Goal: Information Seeking & Learning: Learn about a topic

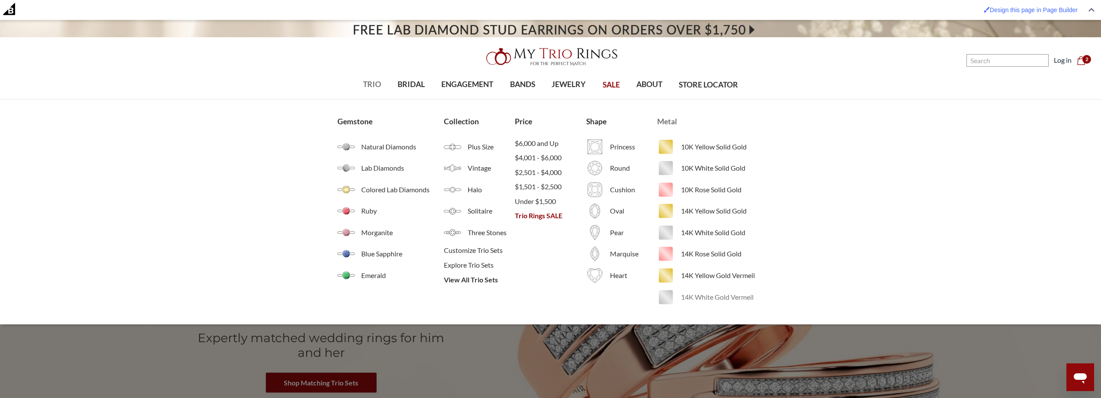
click at [688, 292] on span "14K White Gold Vermeil" at bounding box center [722, 297] width 83 height 10
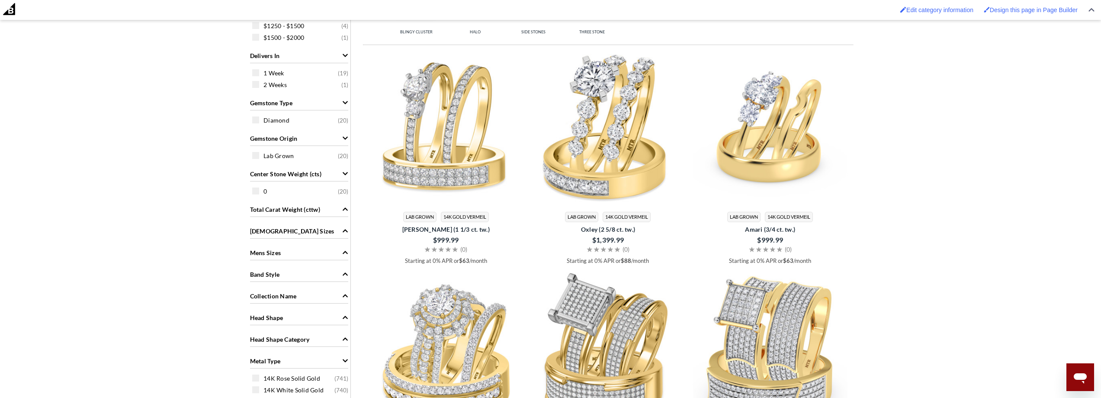
scroll to position [606, 0]
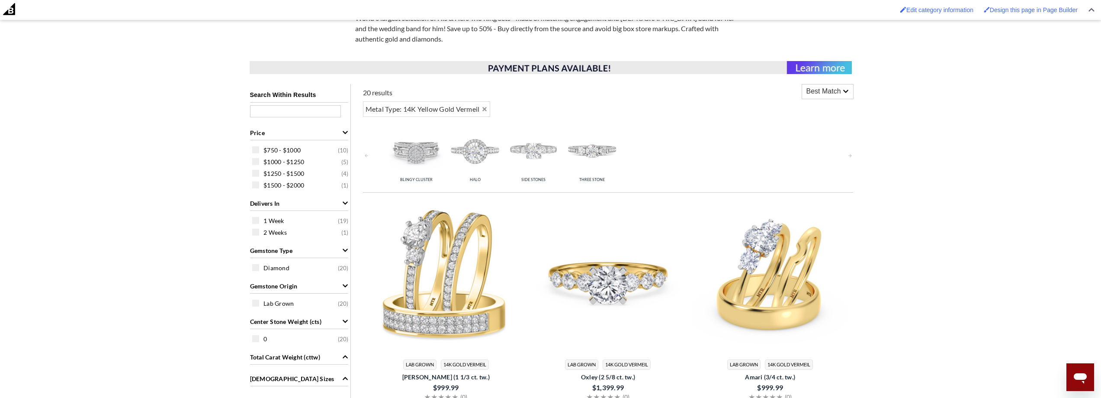
click at [607, 263] on img at bounding box center [607, 275] width 155 height 155
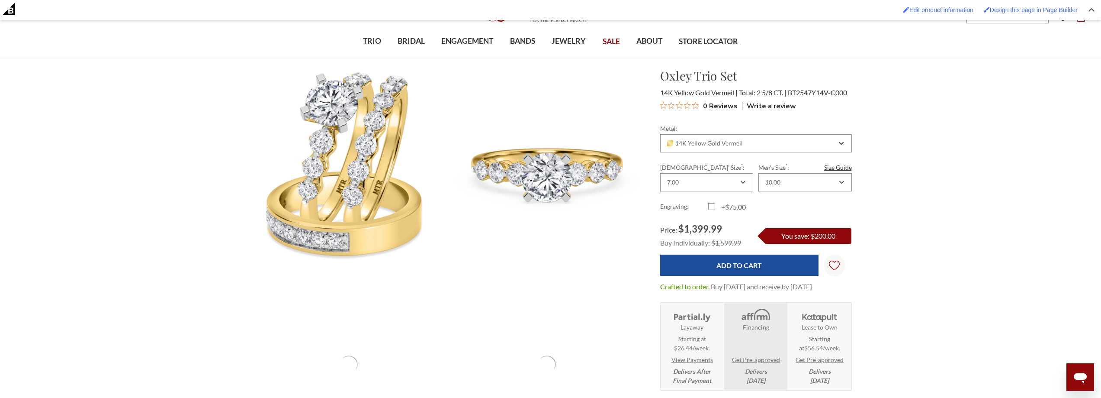
click at [696, 106] on icon "Rated 0 out of 5 stars from 0 reviews. Jump to reviews." at bounding box center [695, 105] width 6 height 6
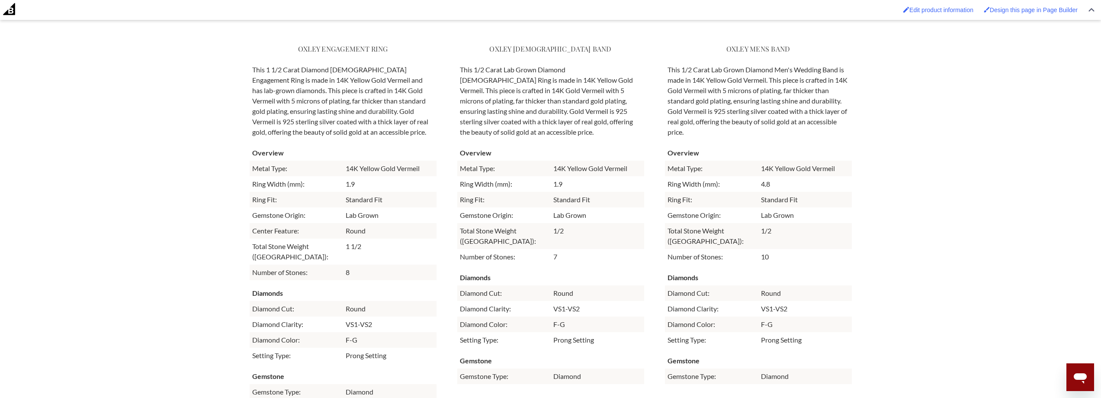
scroll to position [2711, 0]
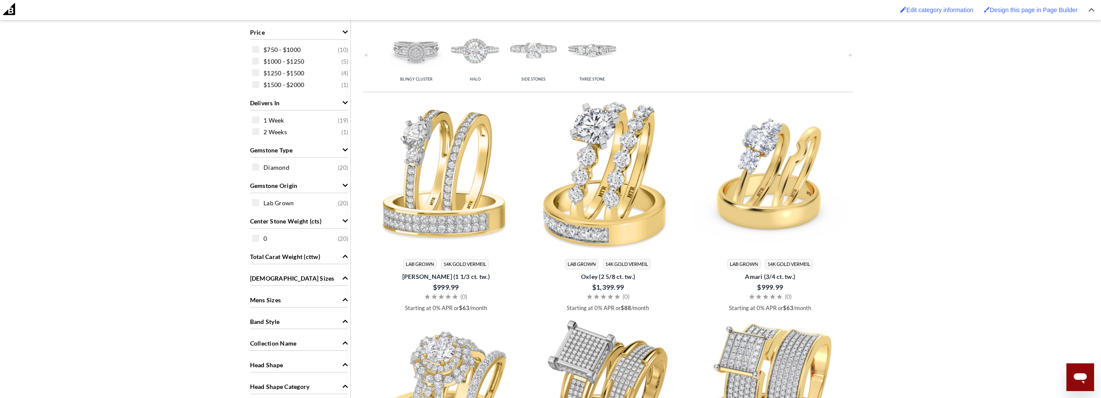
scroll to position [562, 0]
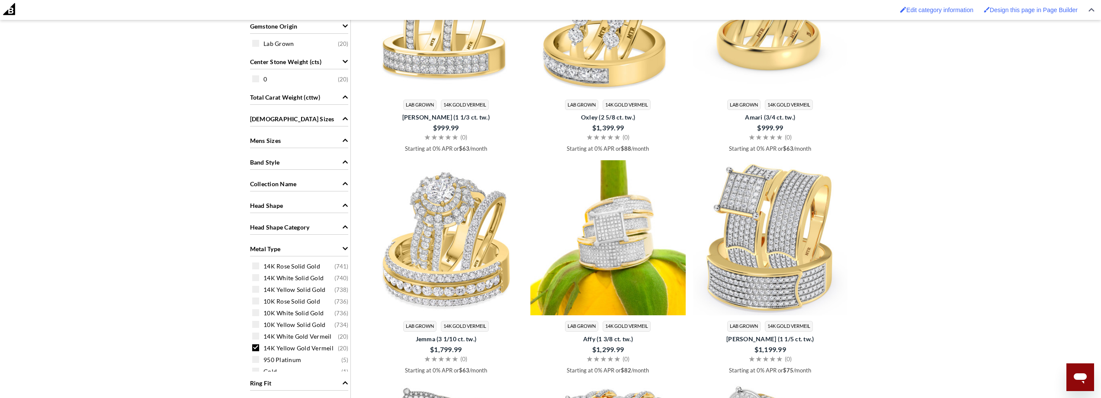
click at [583, 245] on img at bounding box center [607, 237] width 155 height 155
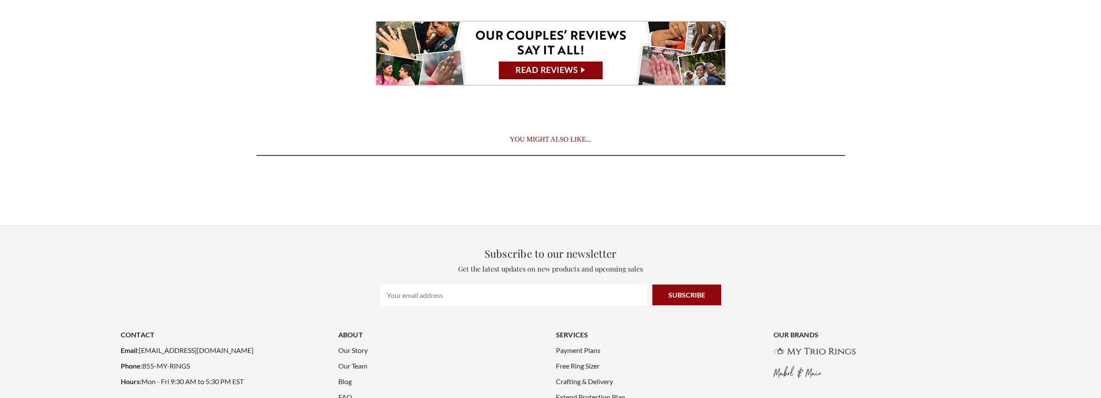
scroll to position [1464, 0]
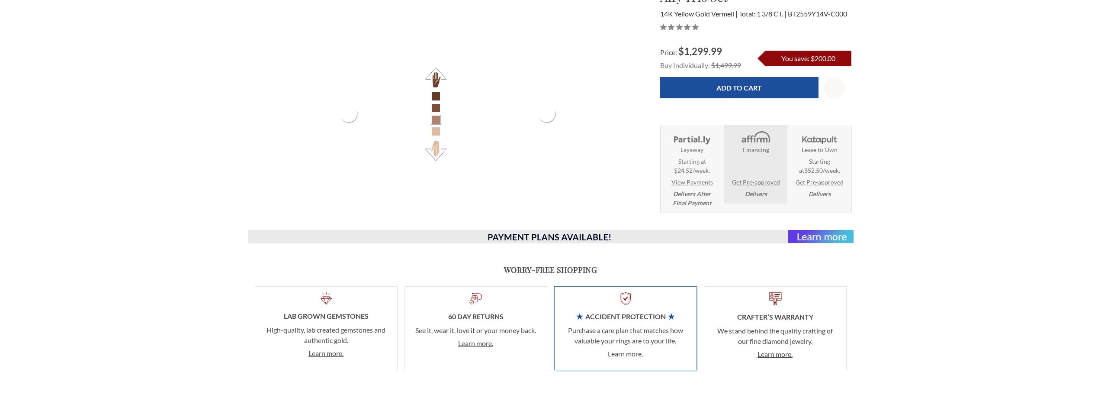
click at [1058, 196] on main "Home Trio Ring Sets Affy 1 3/8 ct tw. Lab Grown Diamond Princess Cluster Trio S…" at bounding box center [550, 5] width 1101 height 2759
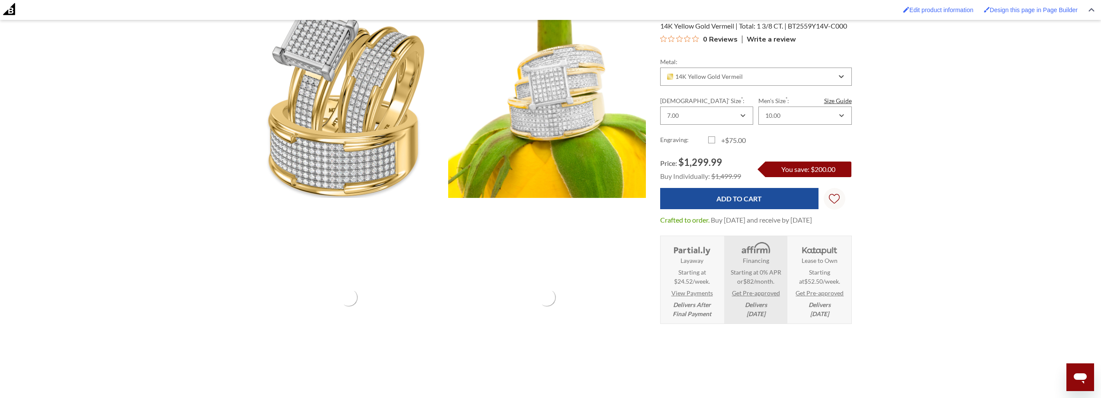
scroll to position [33, 0]
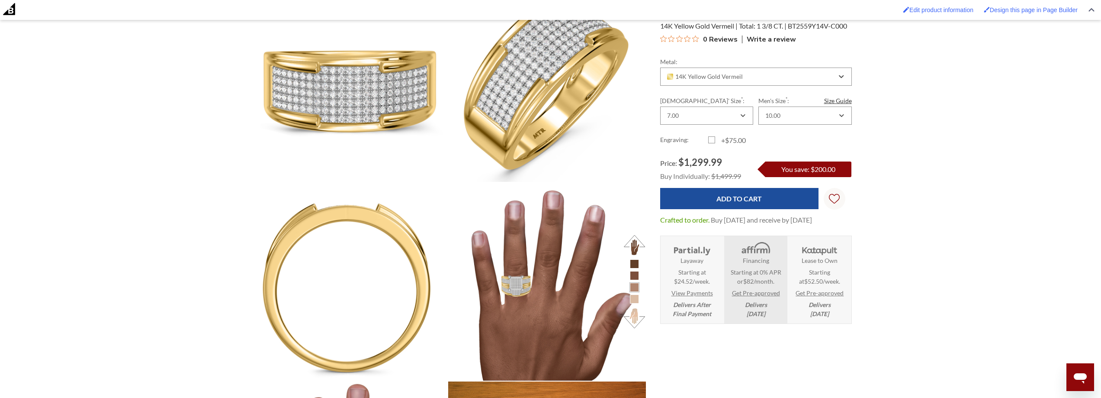
scroll to position [0, 0]
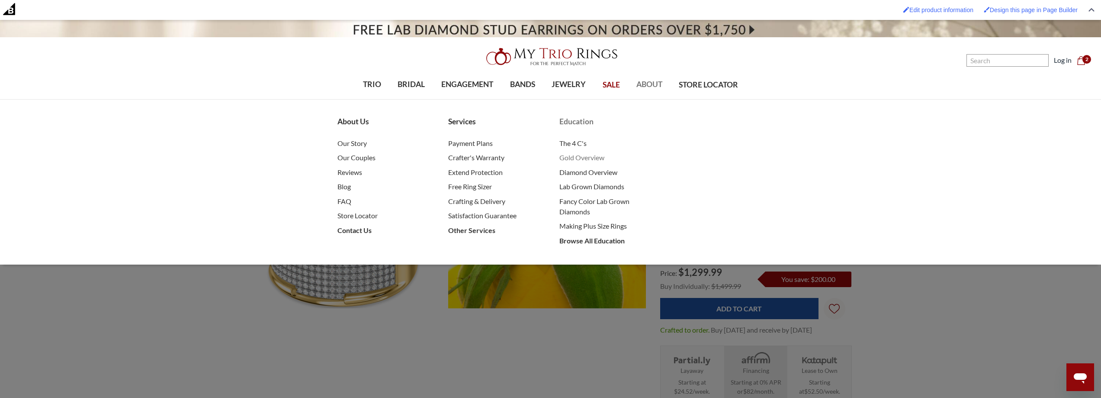
click at [584, 157] on span "Gold Overview" at bounding box center [605, 157] width 93 height 10
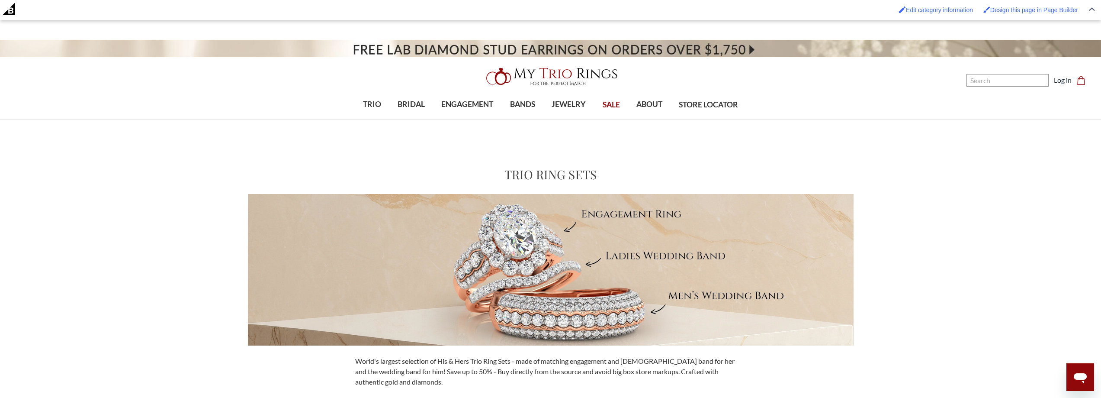
click at [587, 62] on header "Toggle menu 0" at bounding box center [550, 69] width 1101 height 99
click at [586, 72] on img at bounding box center [550, 77] width 138 height 28
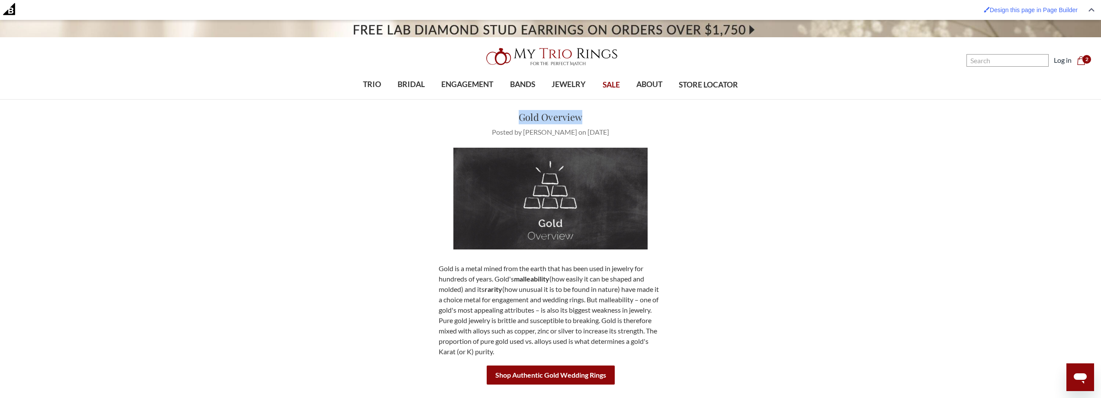
drag, startPoint x: 587, startPoint y: 111, endPoint x: 504, endPoint y: 115, distance: 84.0
click at [504, 115] on h1 "Gold Overview" at bounding box center [550, 117] width 273 height 14
copy link "Gold Overview"
click at [517, 55] on img at bounding box center [550, 57] width 138 height 28
